Goal: Information Seeking & Learning: Learn about a topic

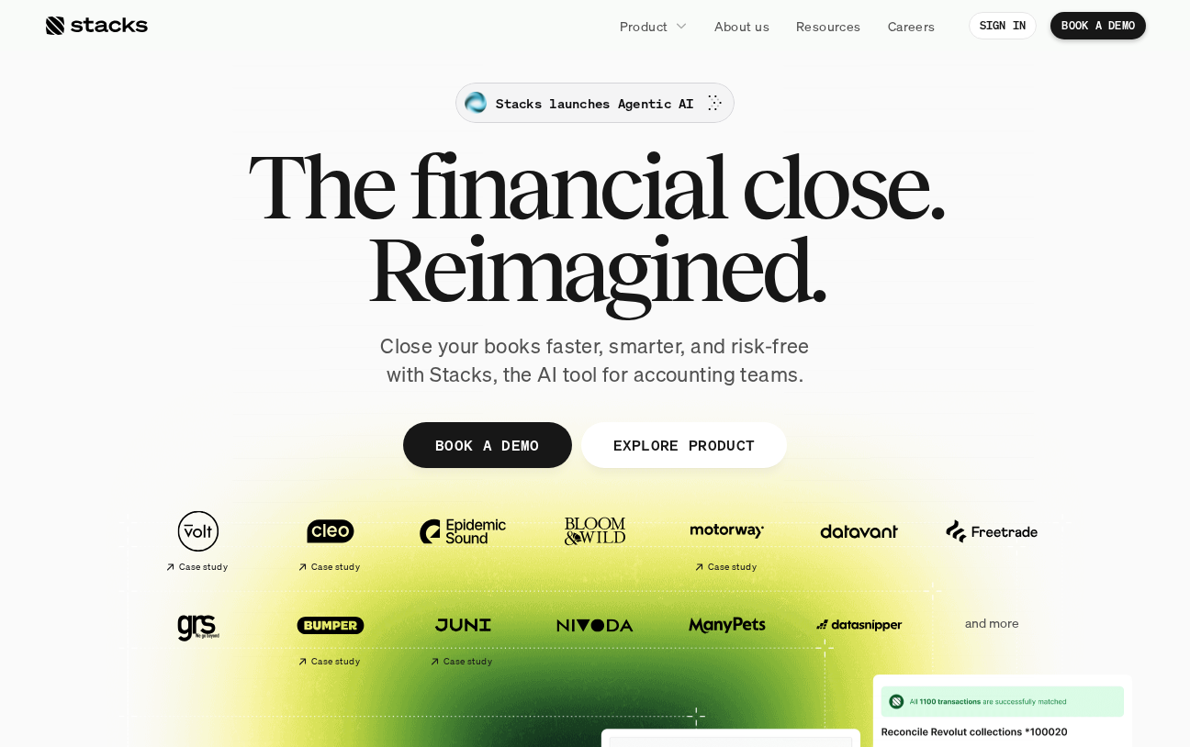
click at [608, 104] on p "Stacks launches Agentic AI" at bounding box center [594, 103] width 197 height 19
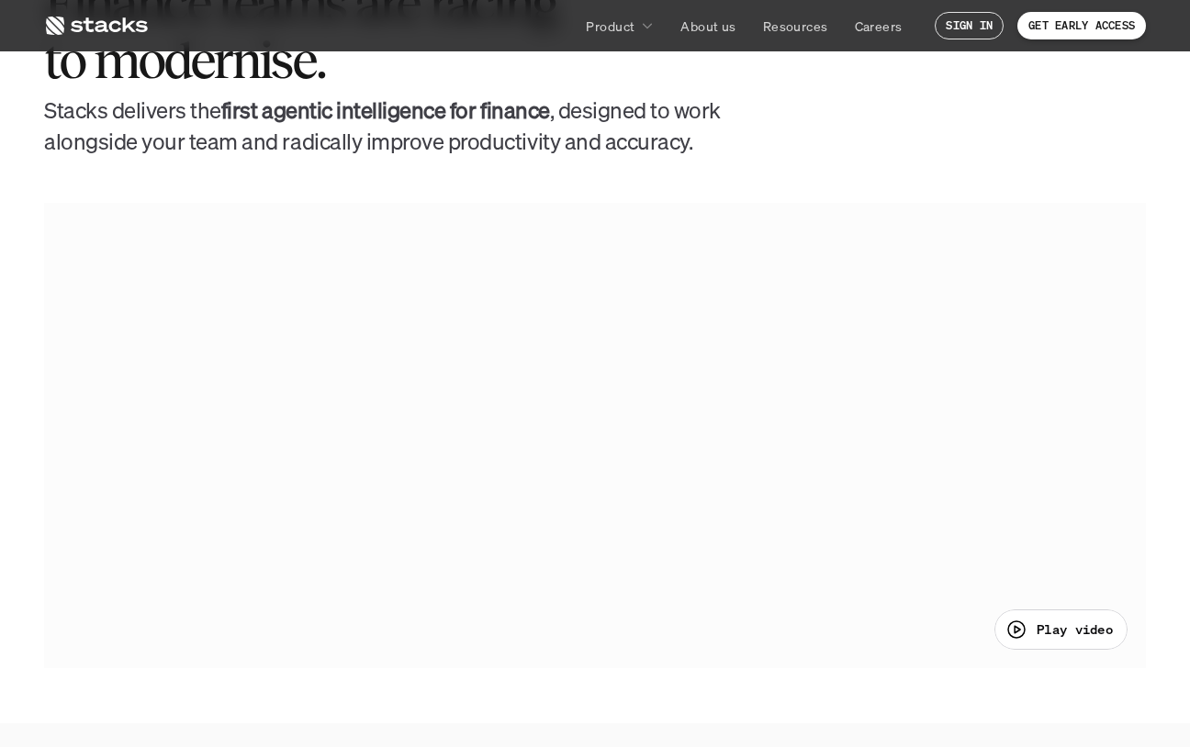
scroll to position [761, 0]
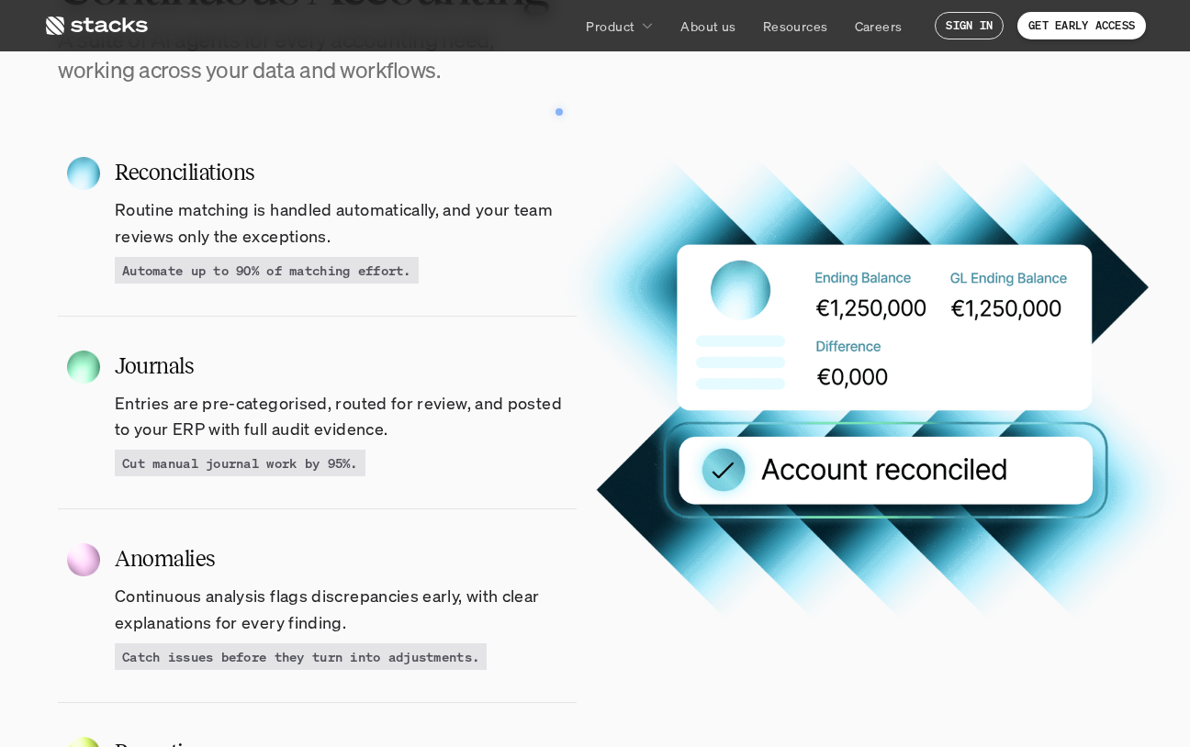
scroll to position [1722, 0]
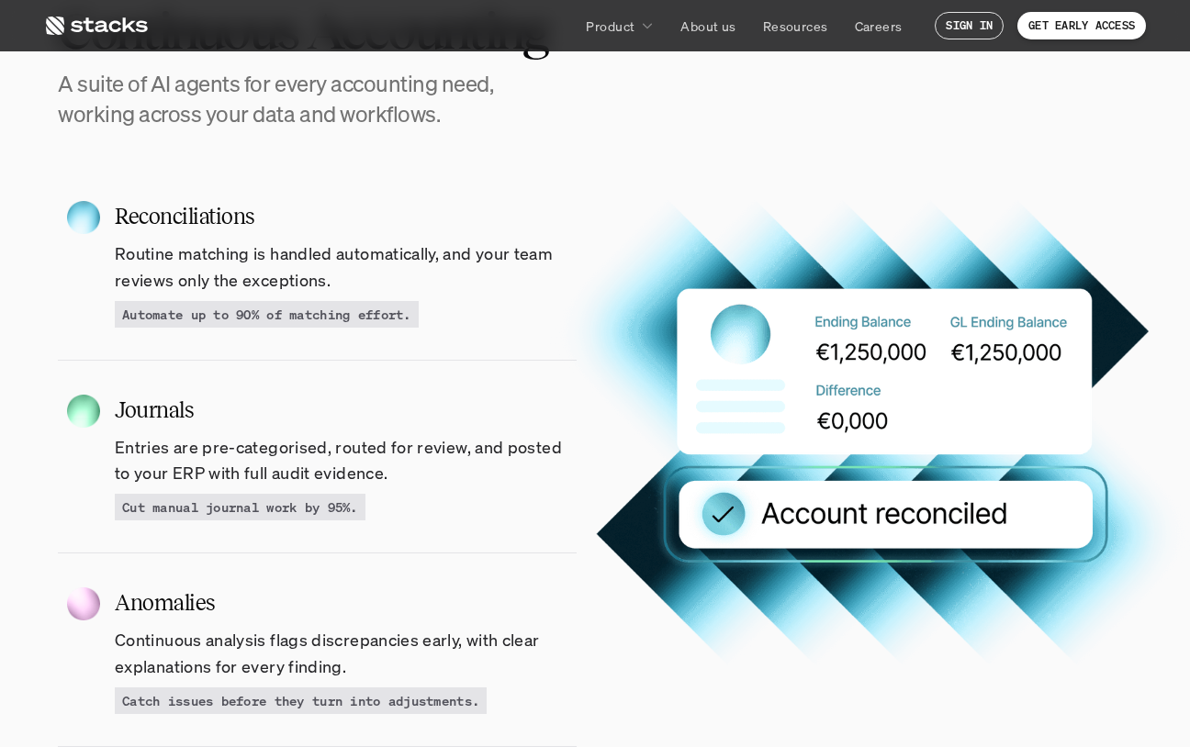
click at [196, 307] on p "Automate up to 90% of matching effort." at bounding box center [266, 314] width 289 height 19
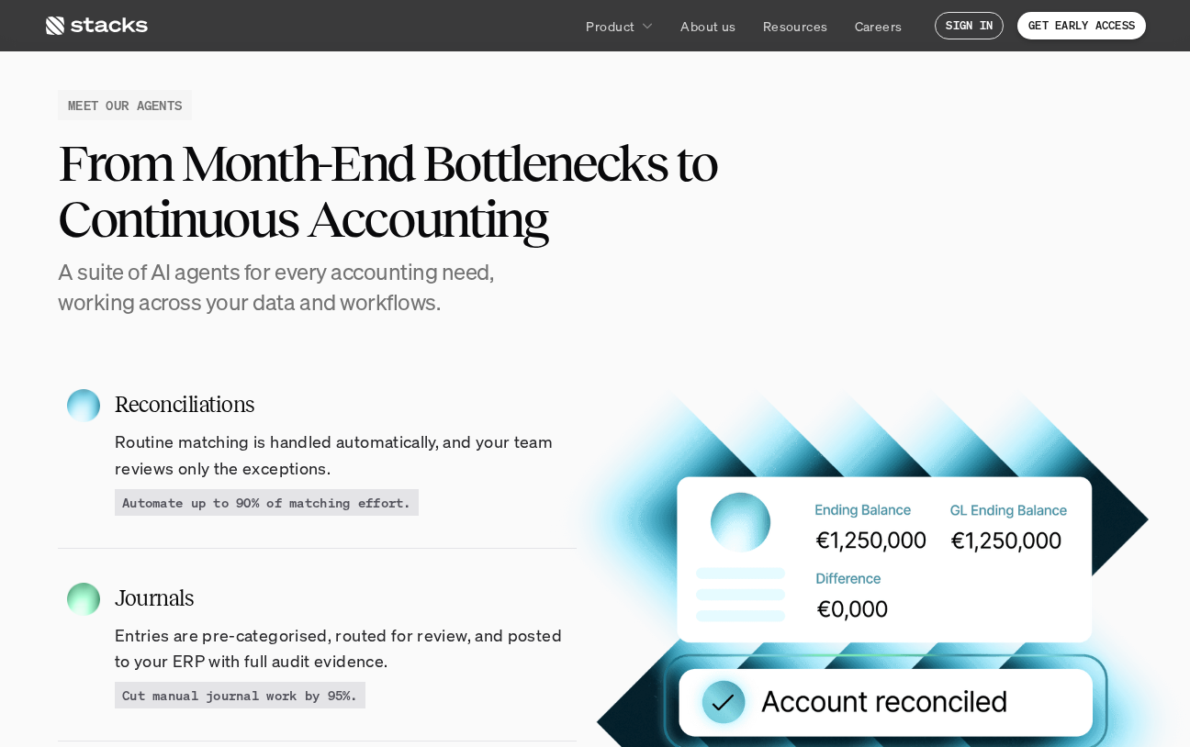
scroll to position [1912, 0]
